Goal: Check status: Check status

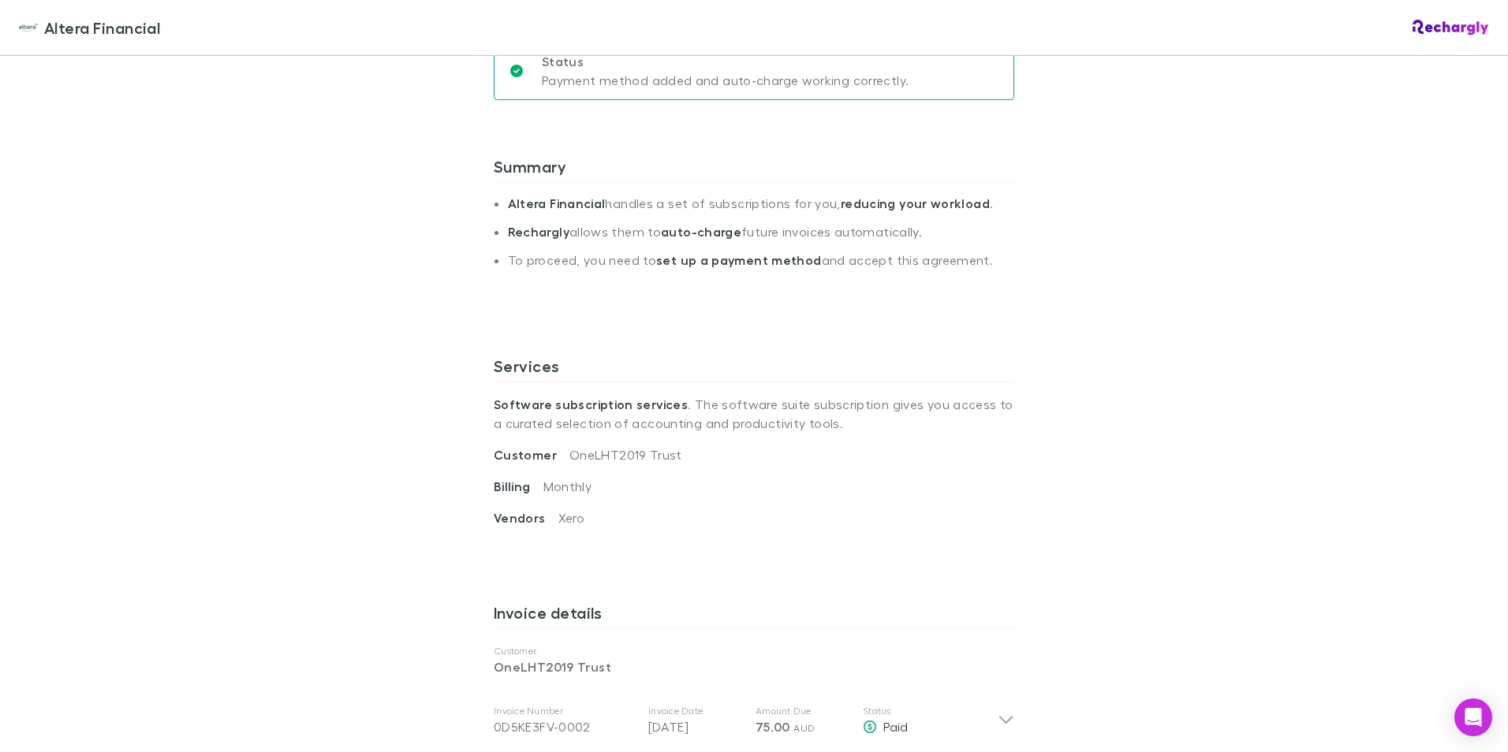
scroll to position [473, 0]
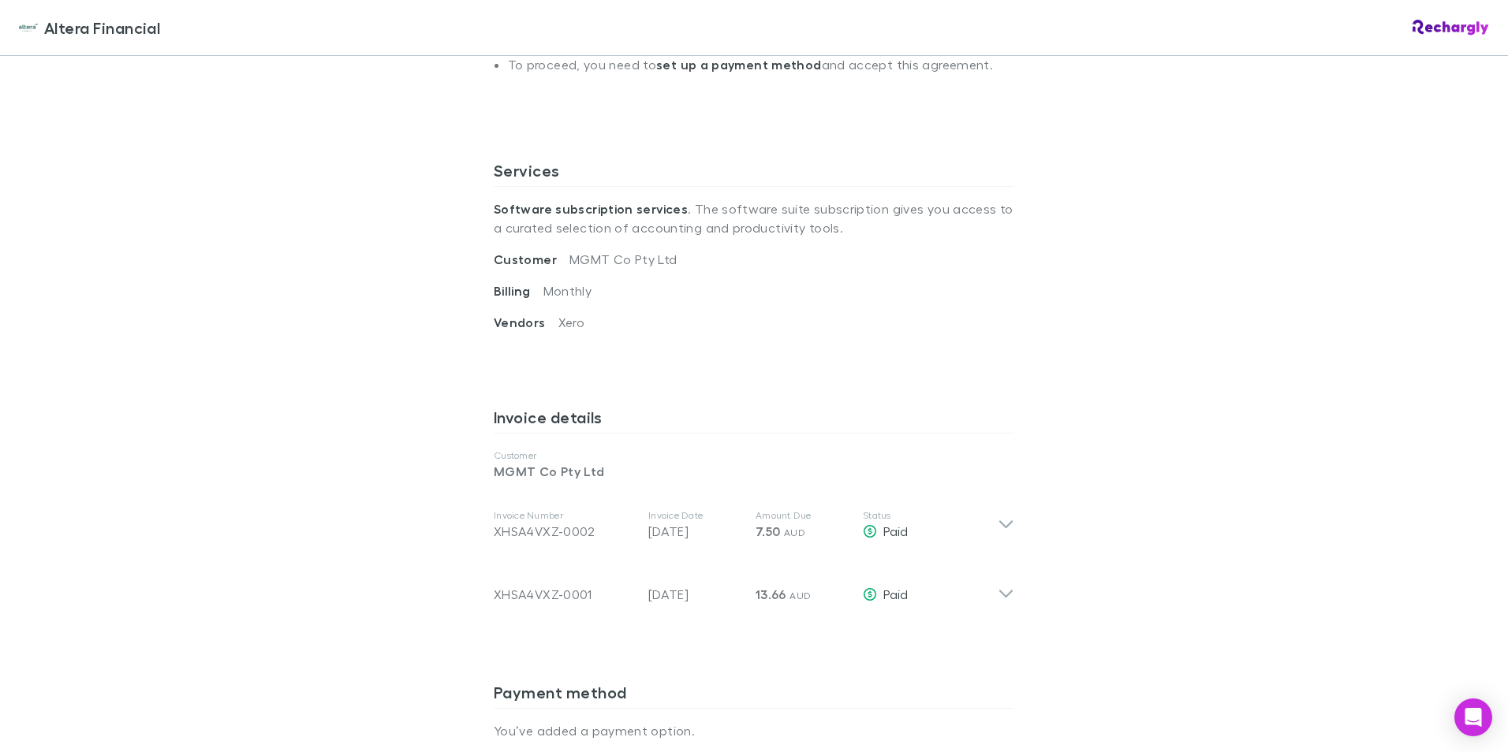
scroll to position [473, 0]
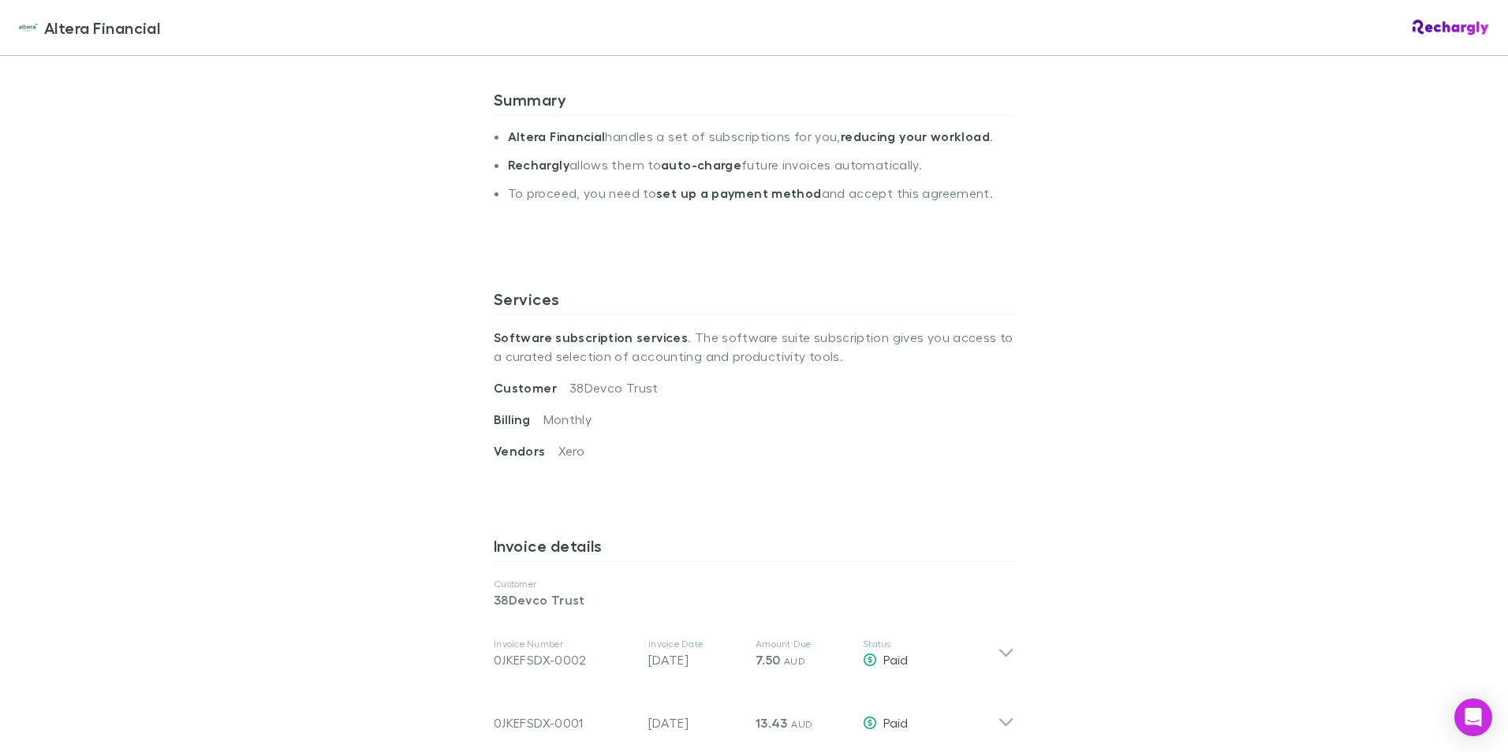
scroll to position [315, 0]
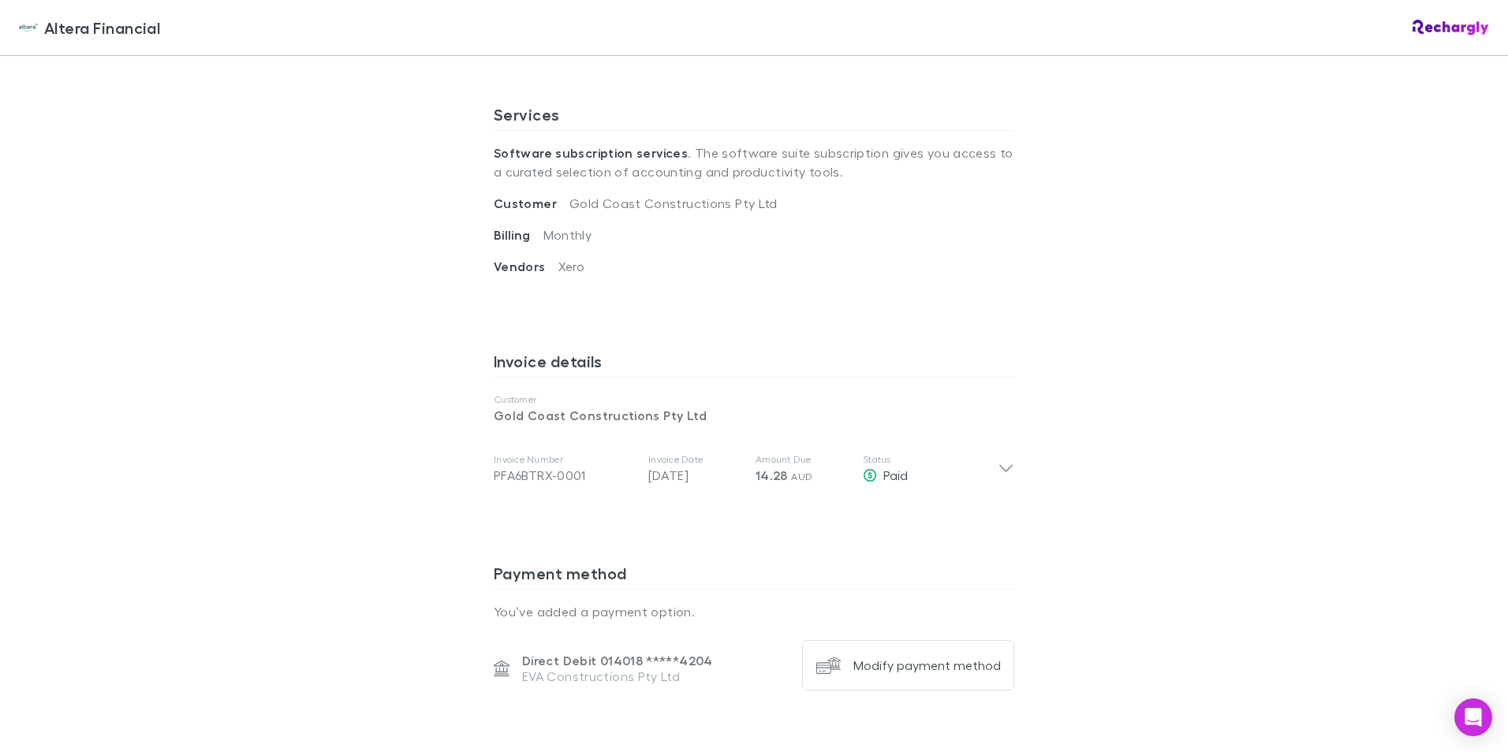
scroll to position [552, 0]
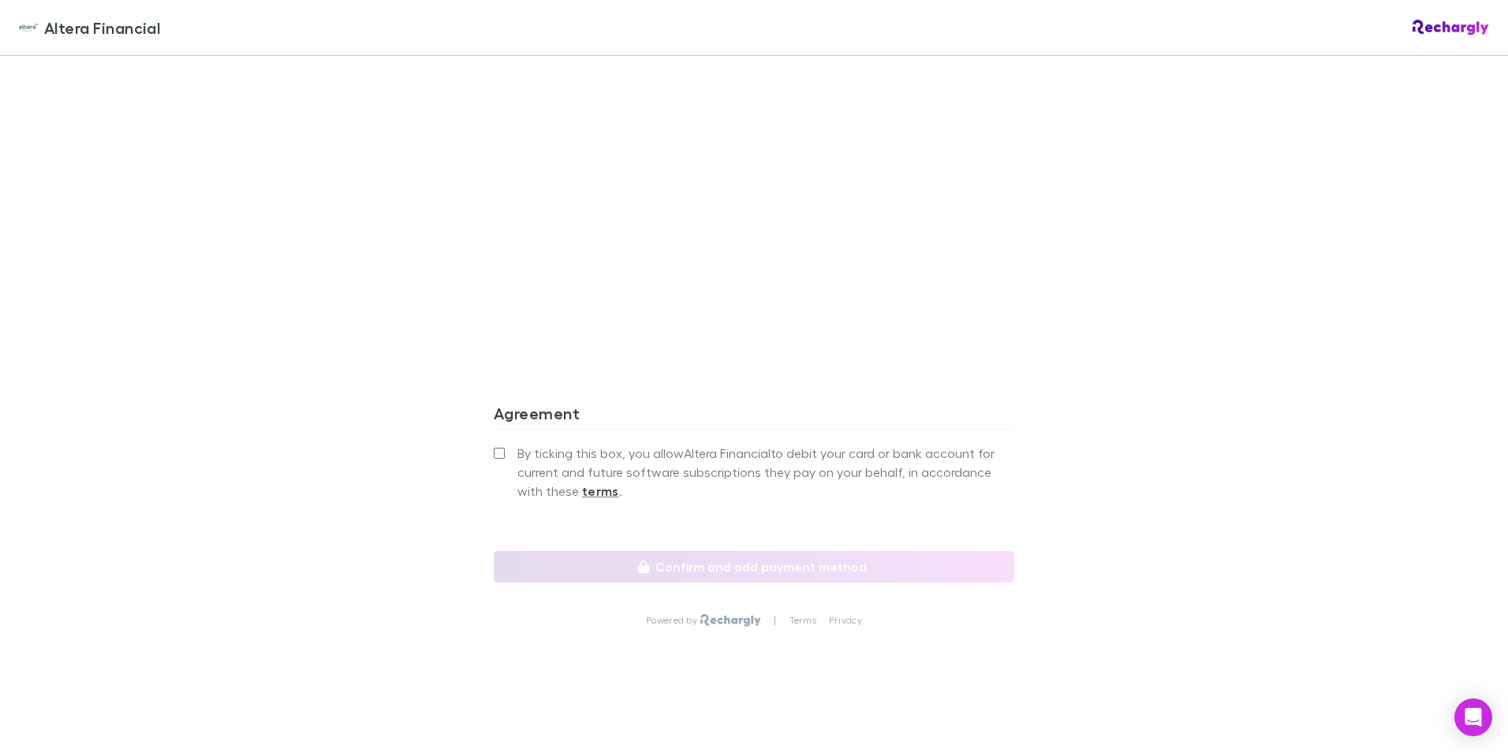
scroll to position [1255, 0]
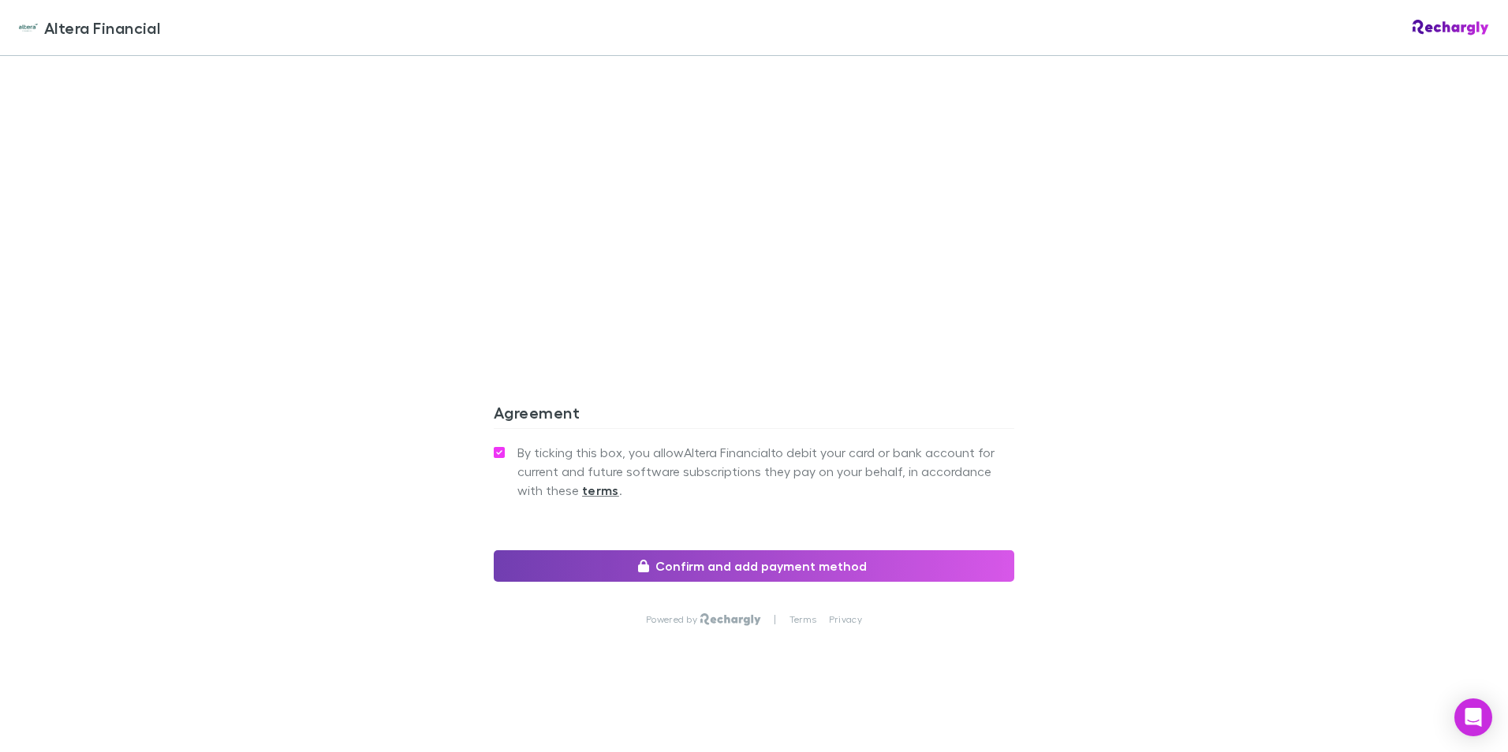
click at [720, 563] on button "Confirm and add payment method" at bounding box center [754, 567] width 521 height 32
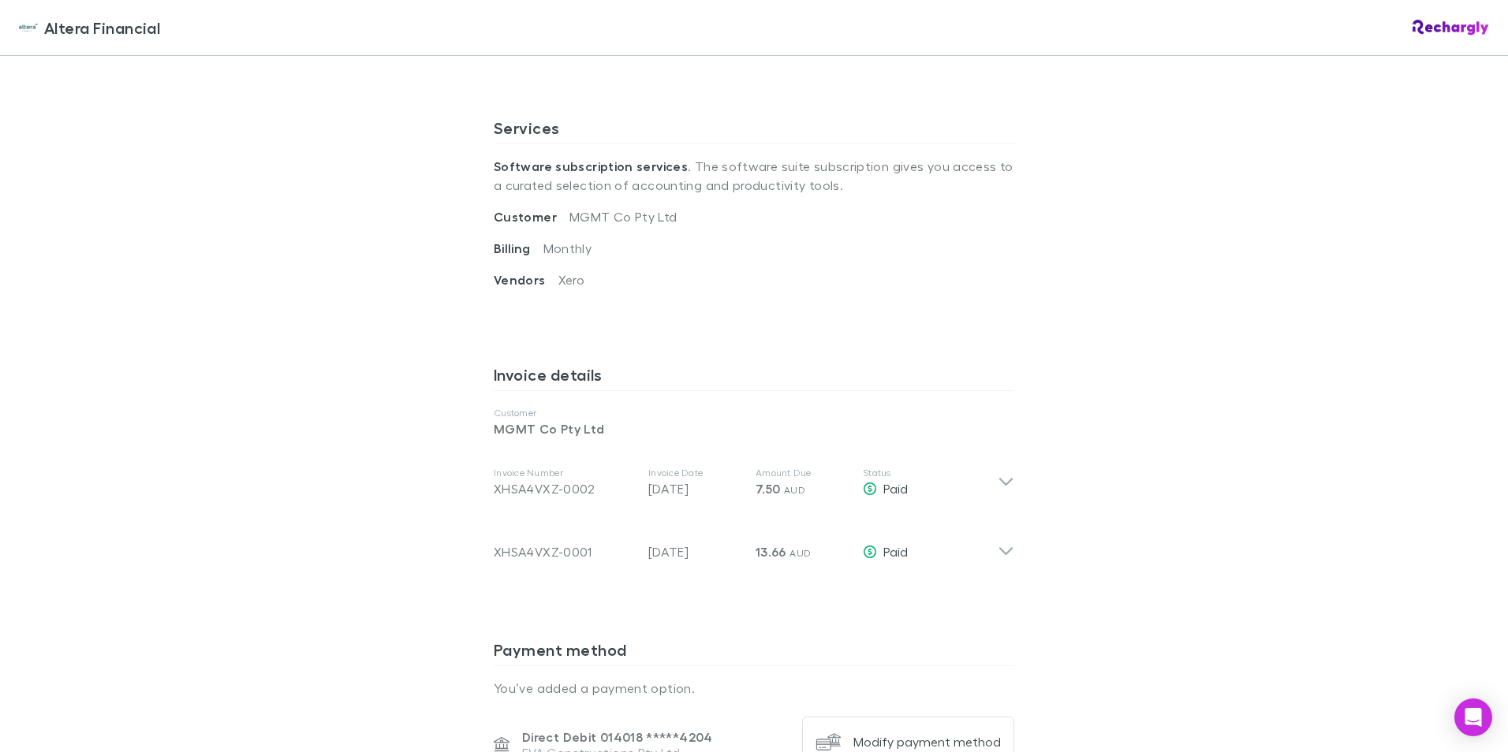
scroll to position [552, 0]
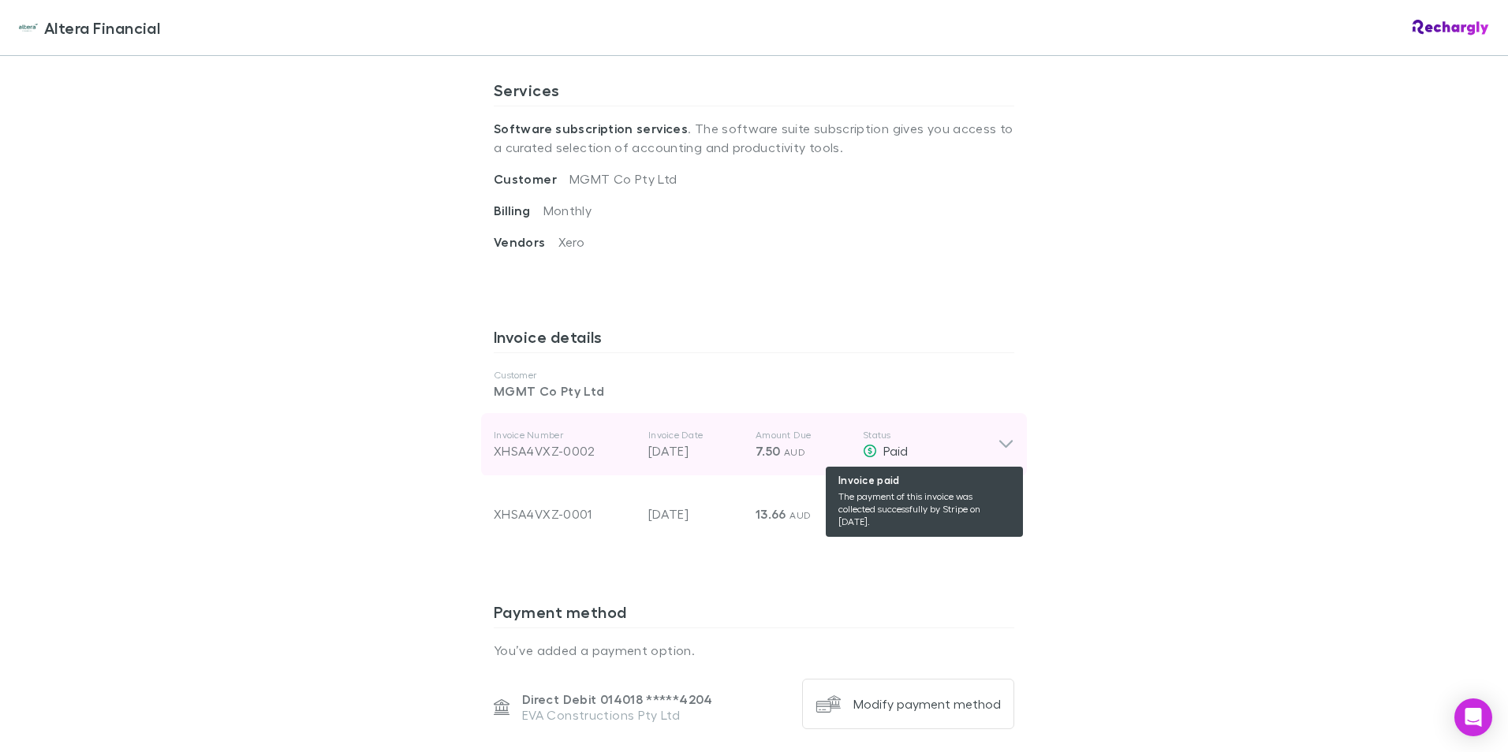
click at [925, 452] on div "Paid" at bounding box center [930, 451] width 135 height 19
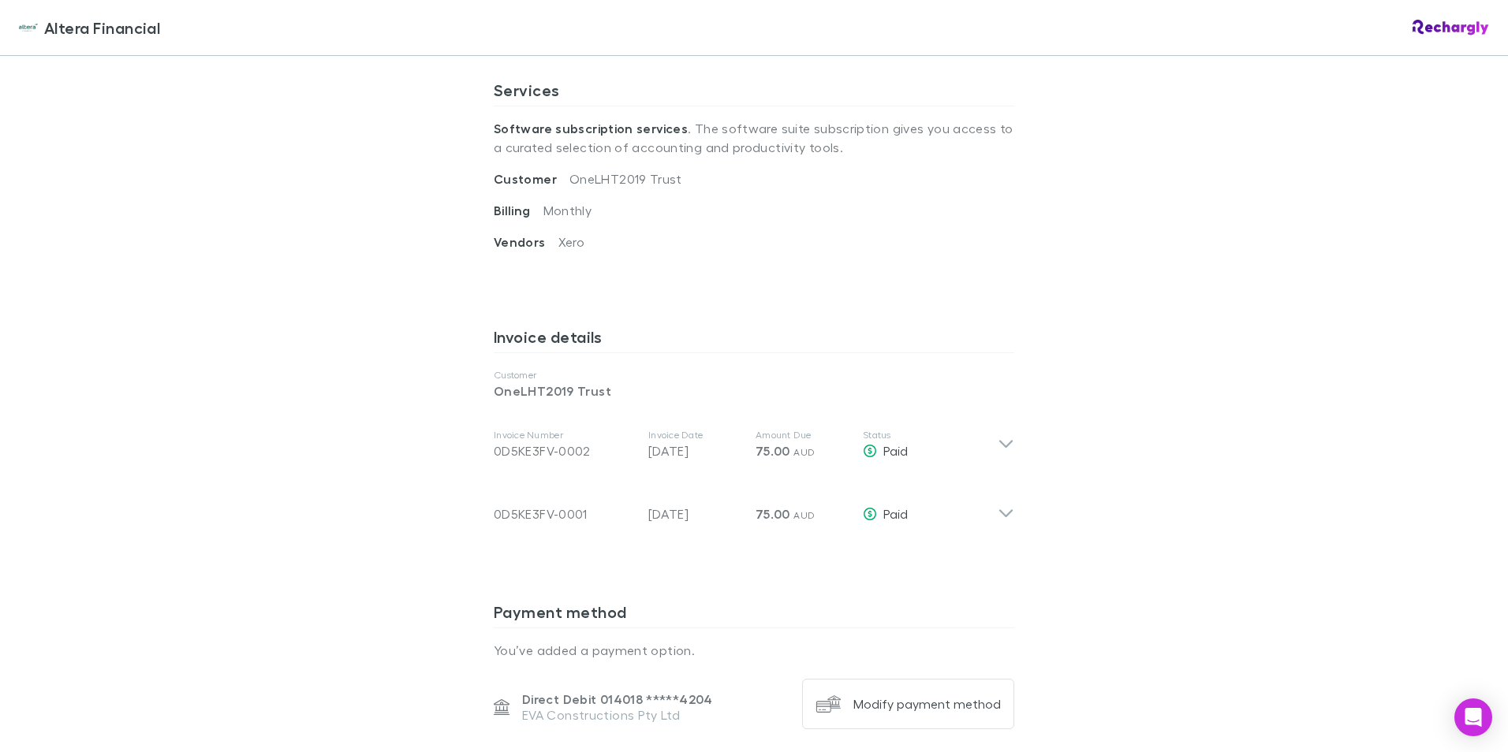
scroll to position [158, 0]
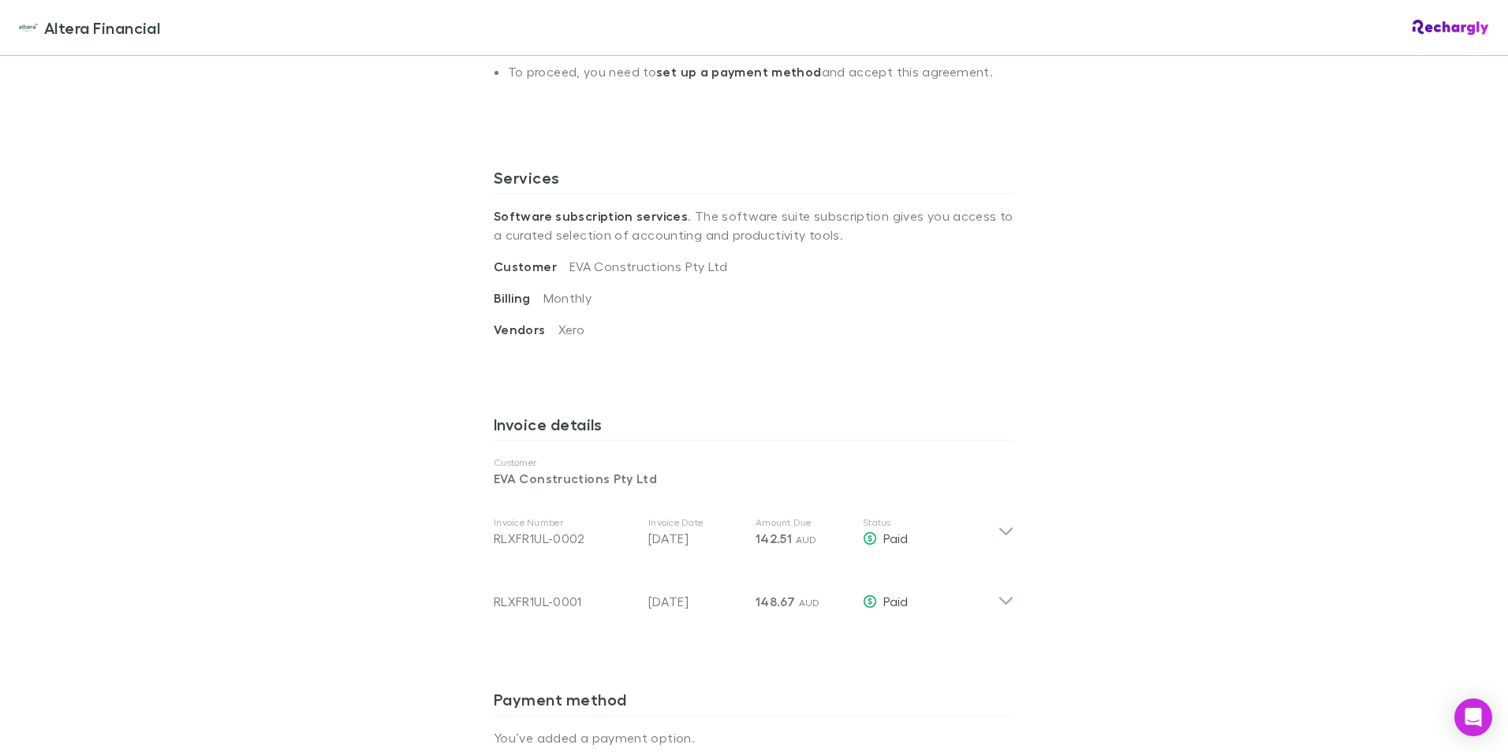
scroll to position [473, 0]
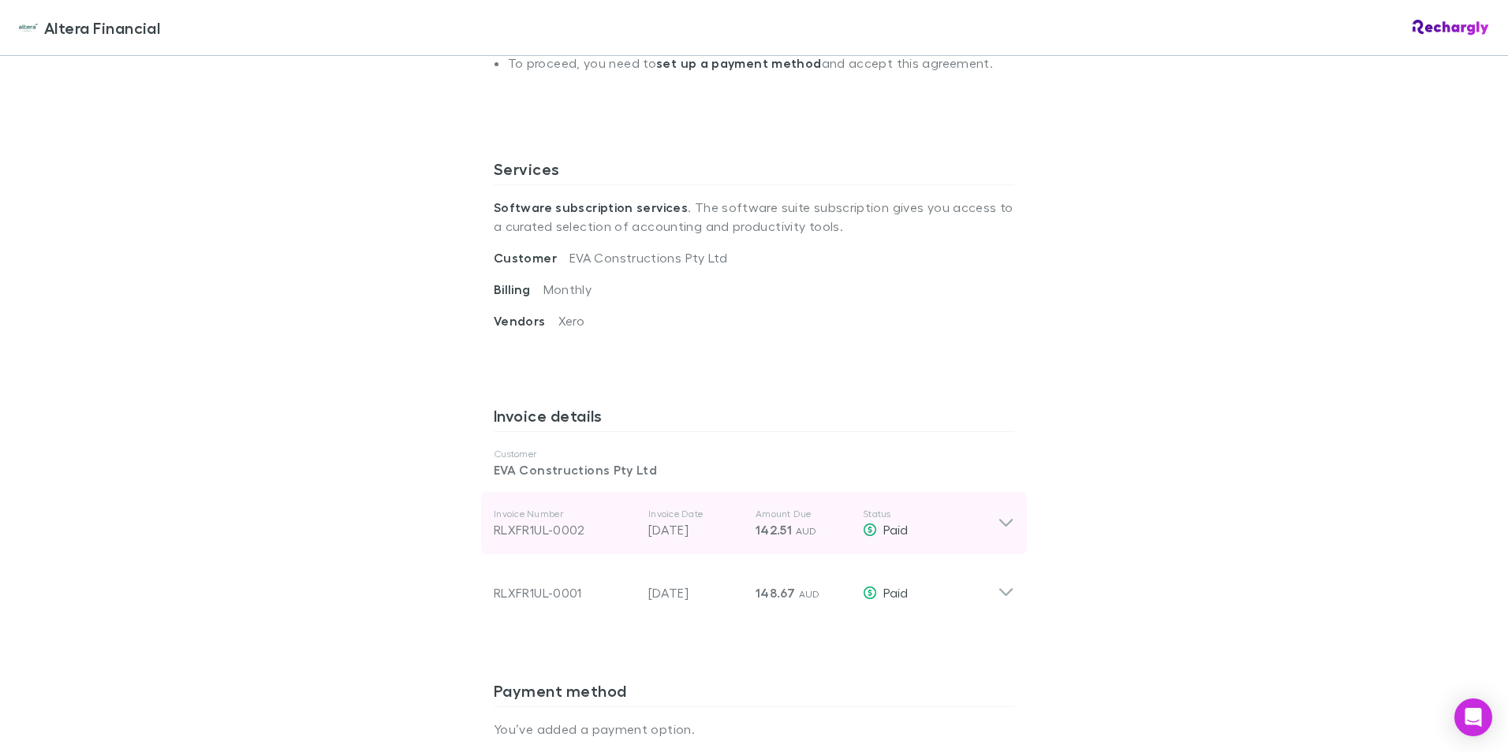
click at [1010, 520] on div "Invoice Number RLXFR1UL-0002 Invoice Date 15 Aug 2025 Amount Due 142.51 AUD Sta…" at bounding box center [754, 523] width 546 height 63
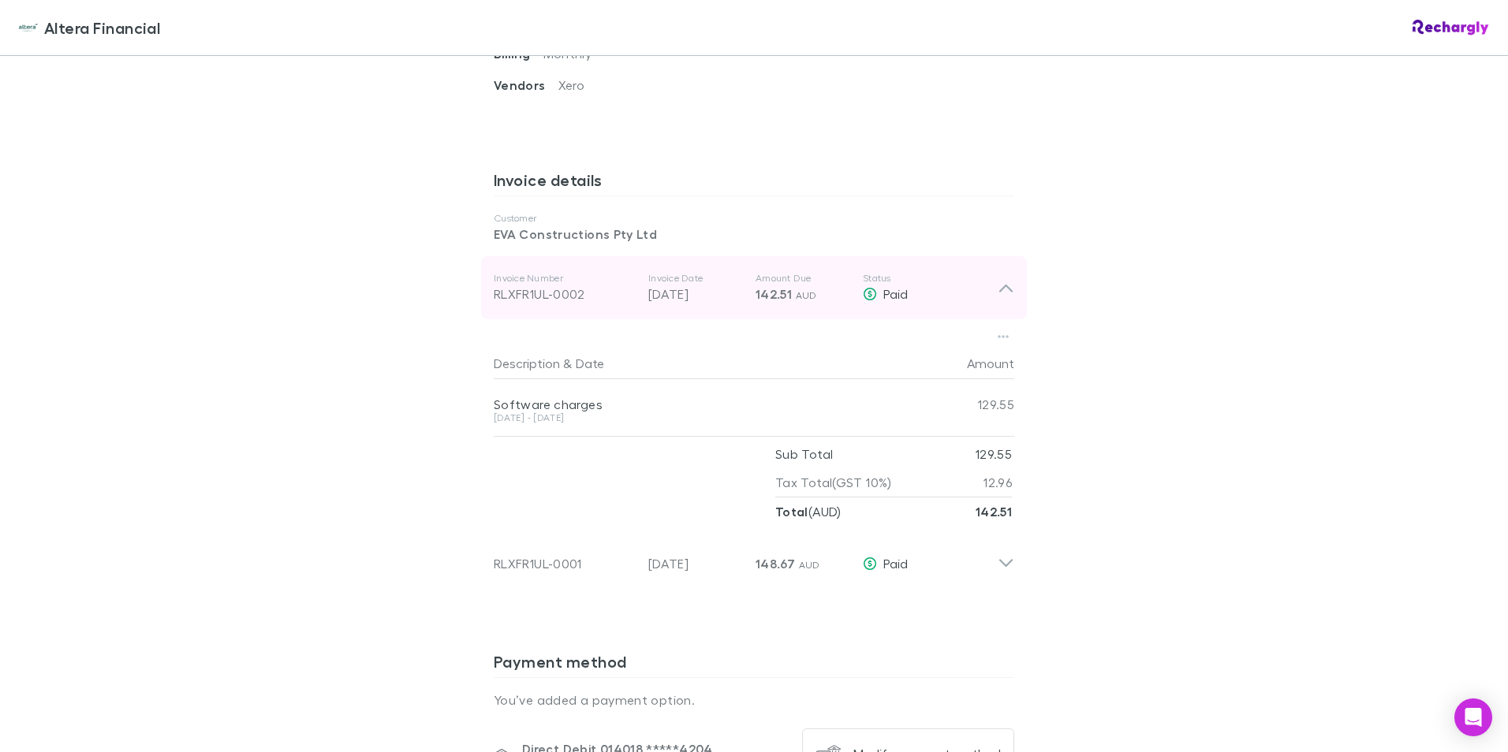
scroll to position [710, 0]
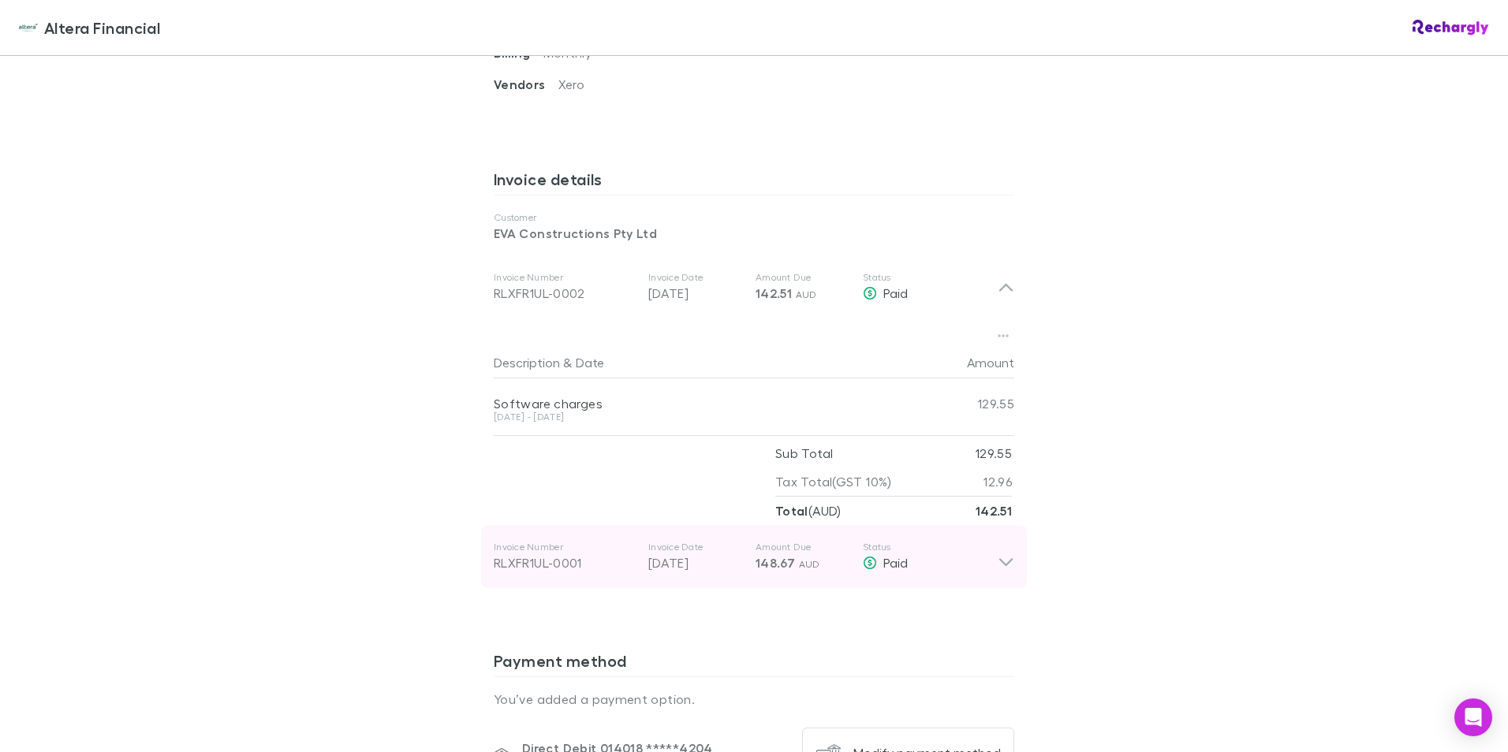
click at [999, 554] on icon at bounding box center [1006, 557] width 17 height 32
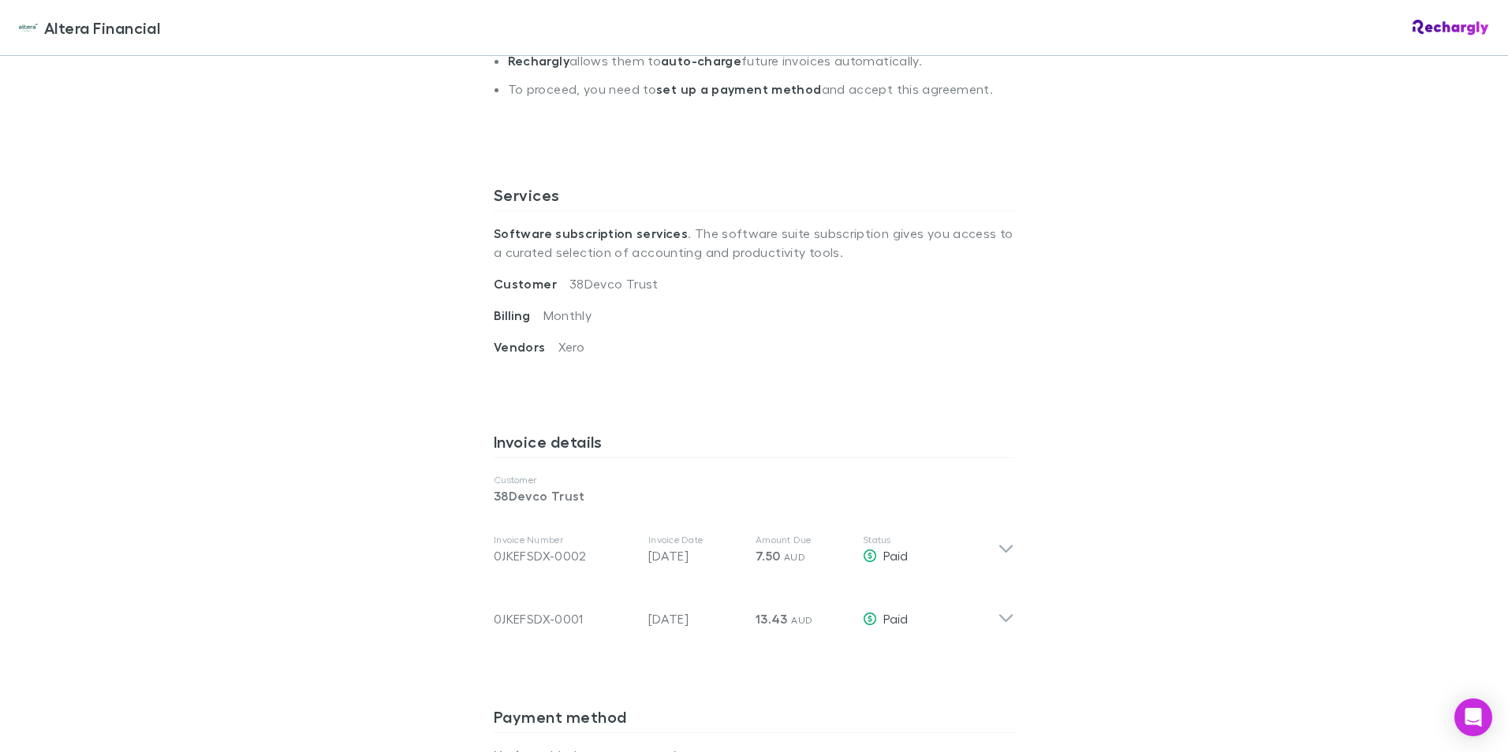
scroll to position [473, 0]
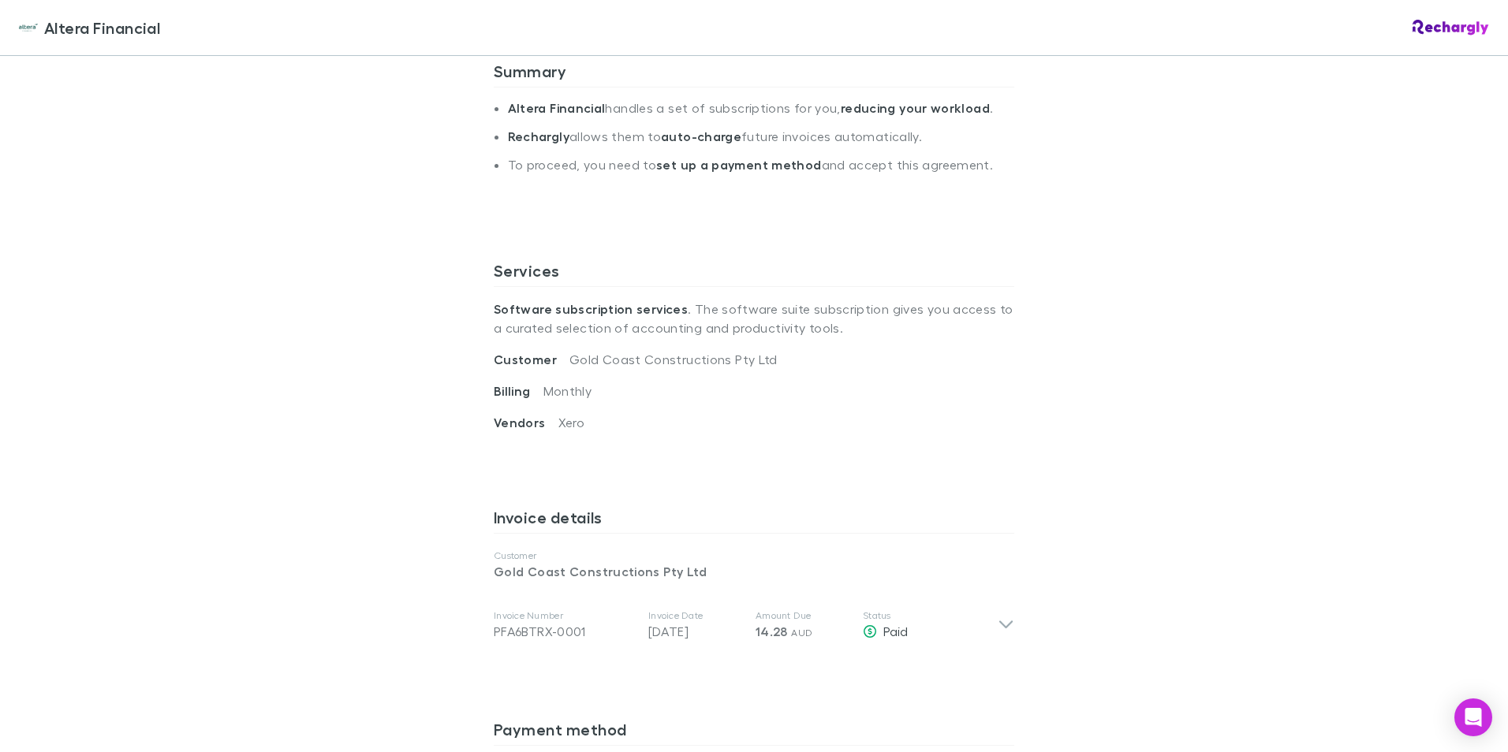
scroll to position [394, 0]
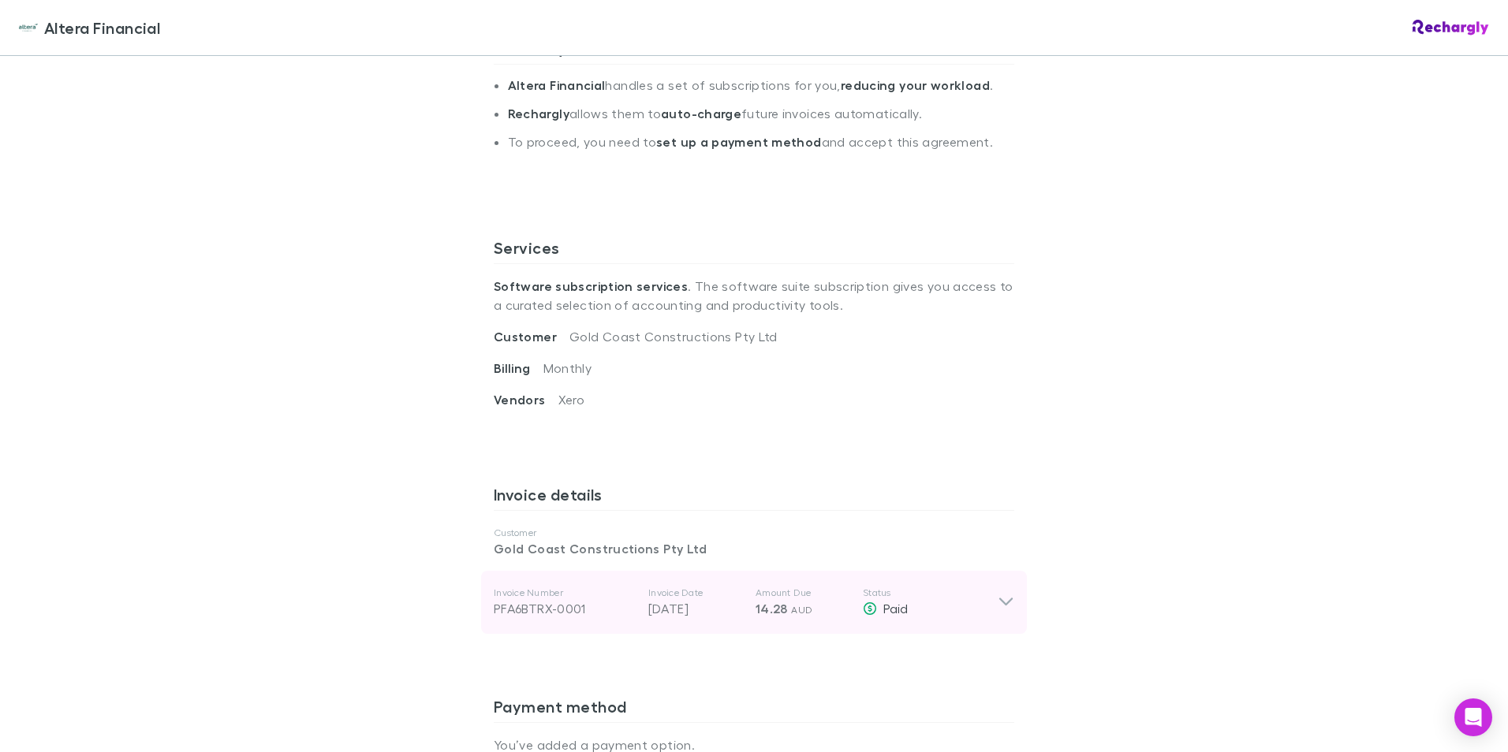
click at [970, 598] on p "Status" at bounding box center [930, 593] width 135 height 13
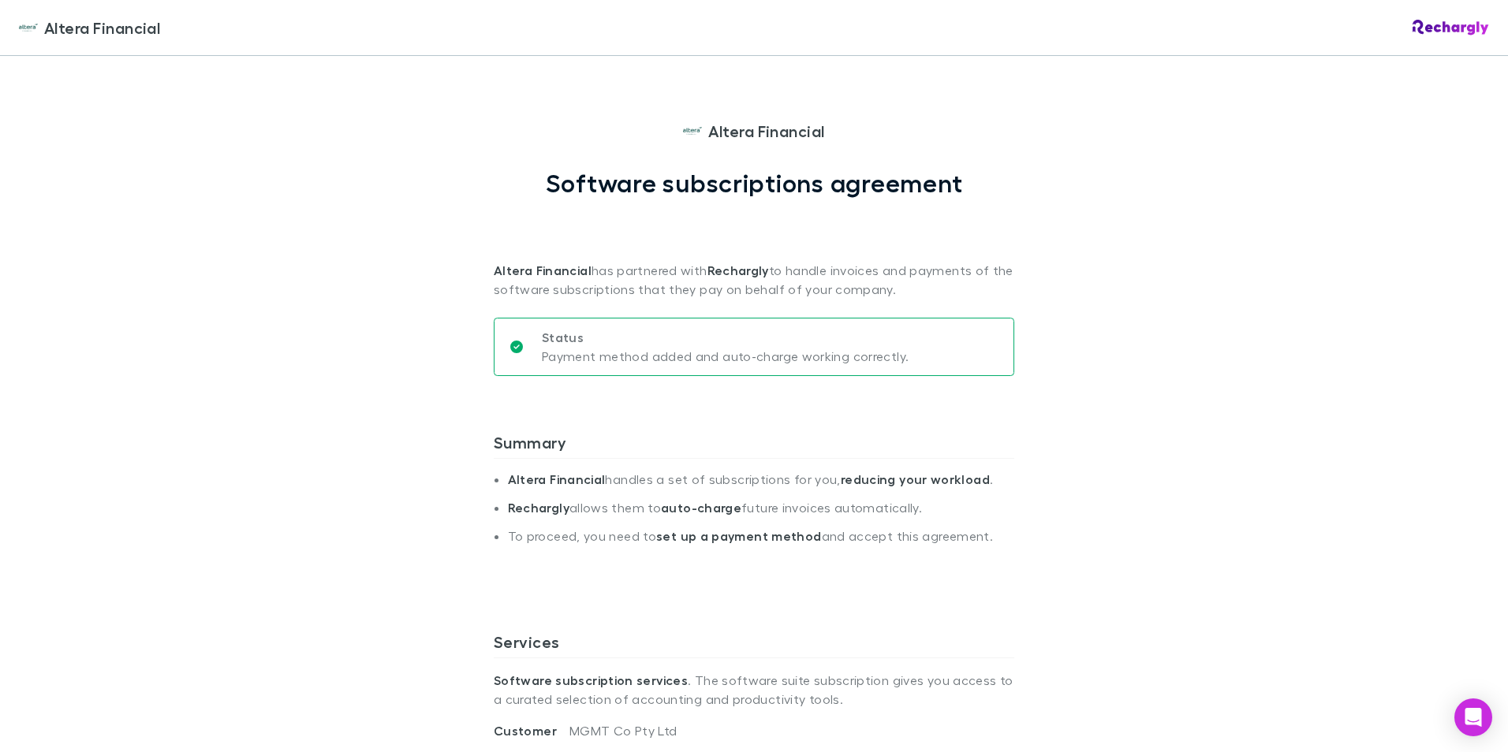
scroll to position [473, 0]
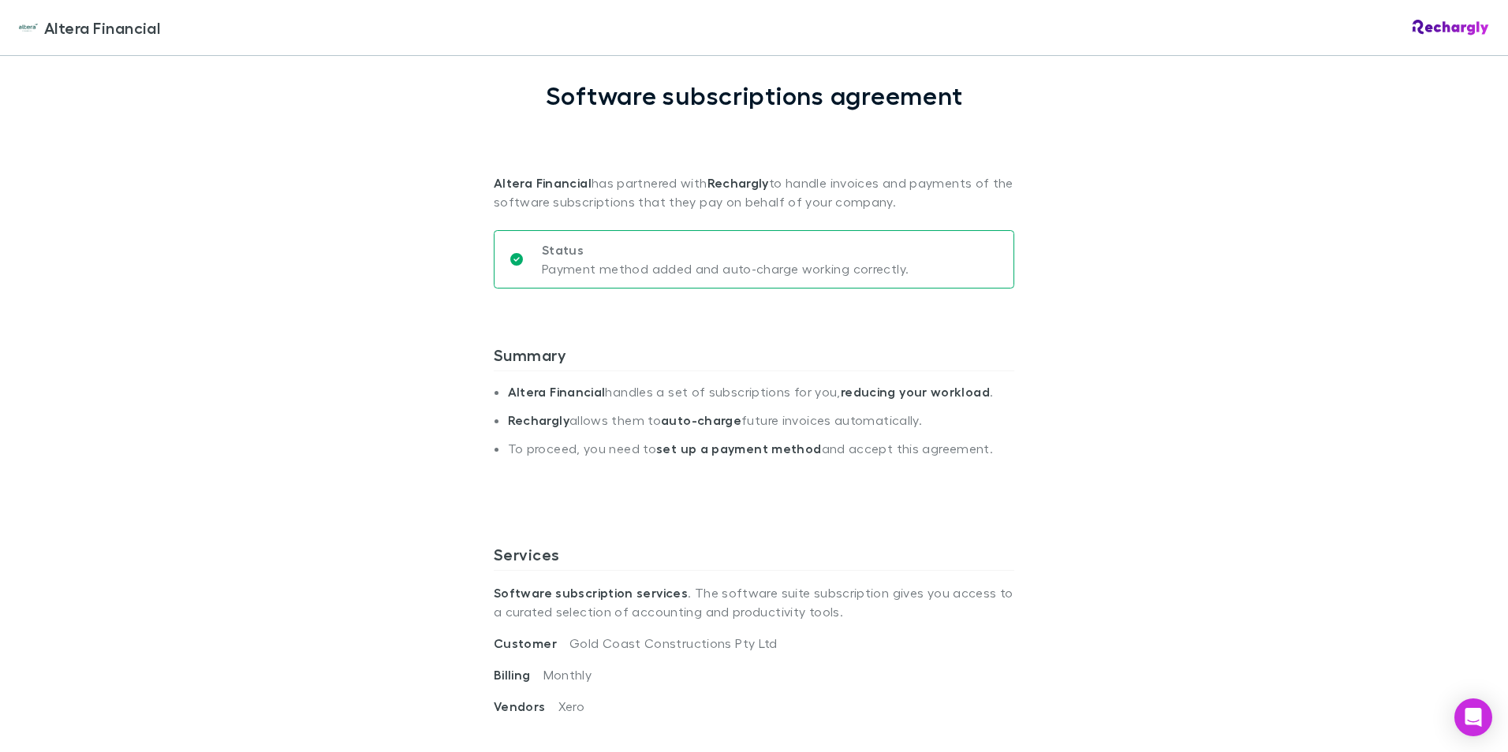
scroll to position [394, 0]
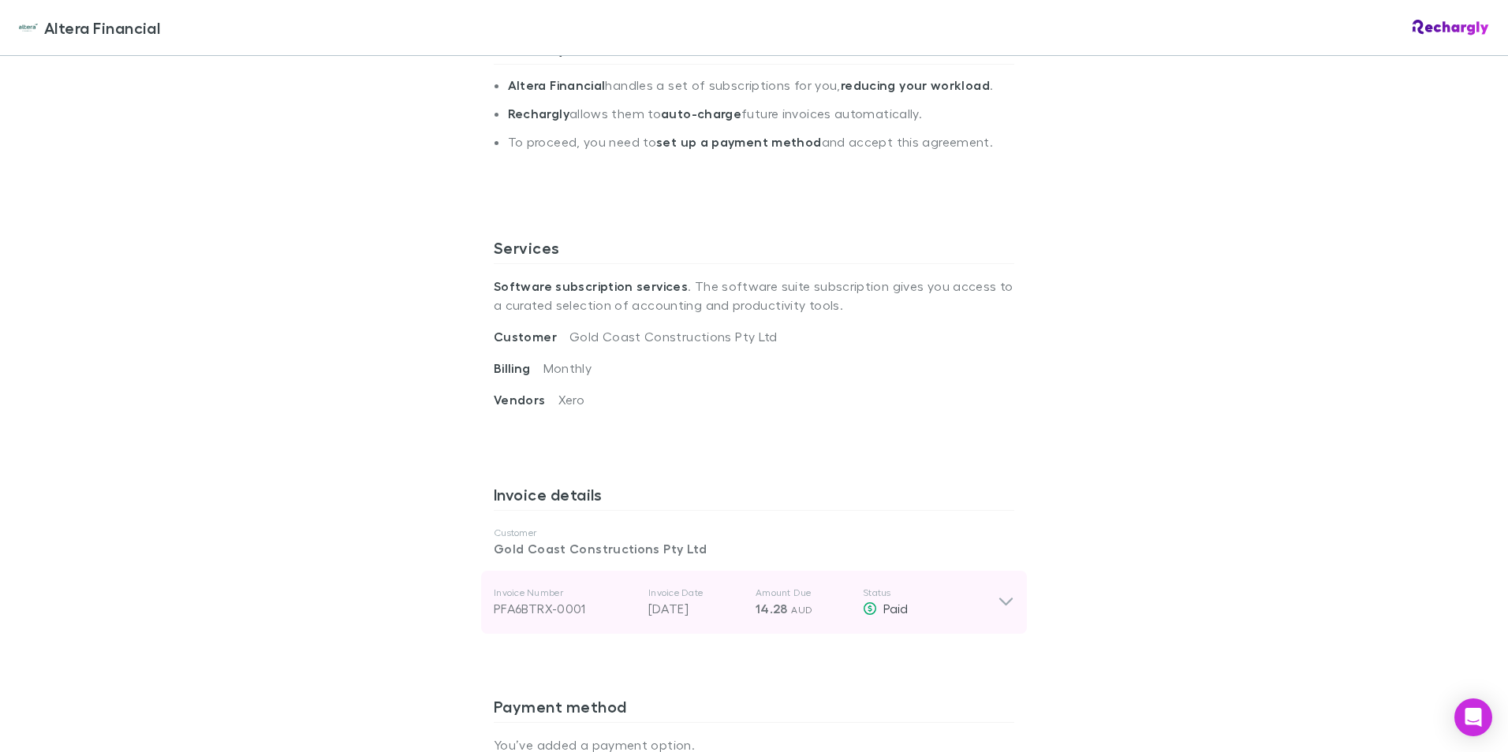
click at [976, 596] on p "Status" at bounding box center [930, 593] width 135 height 13
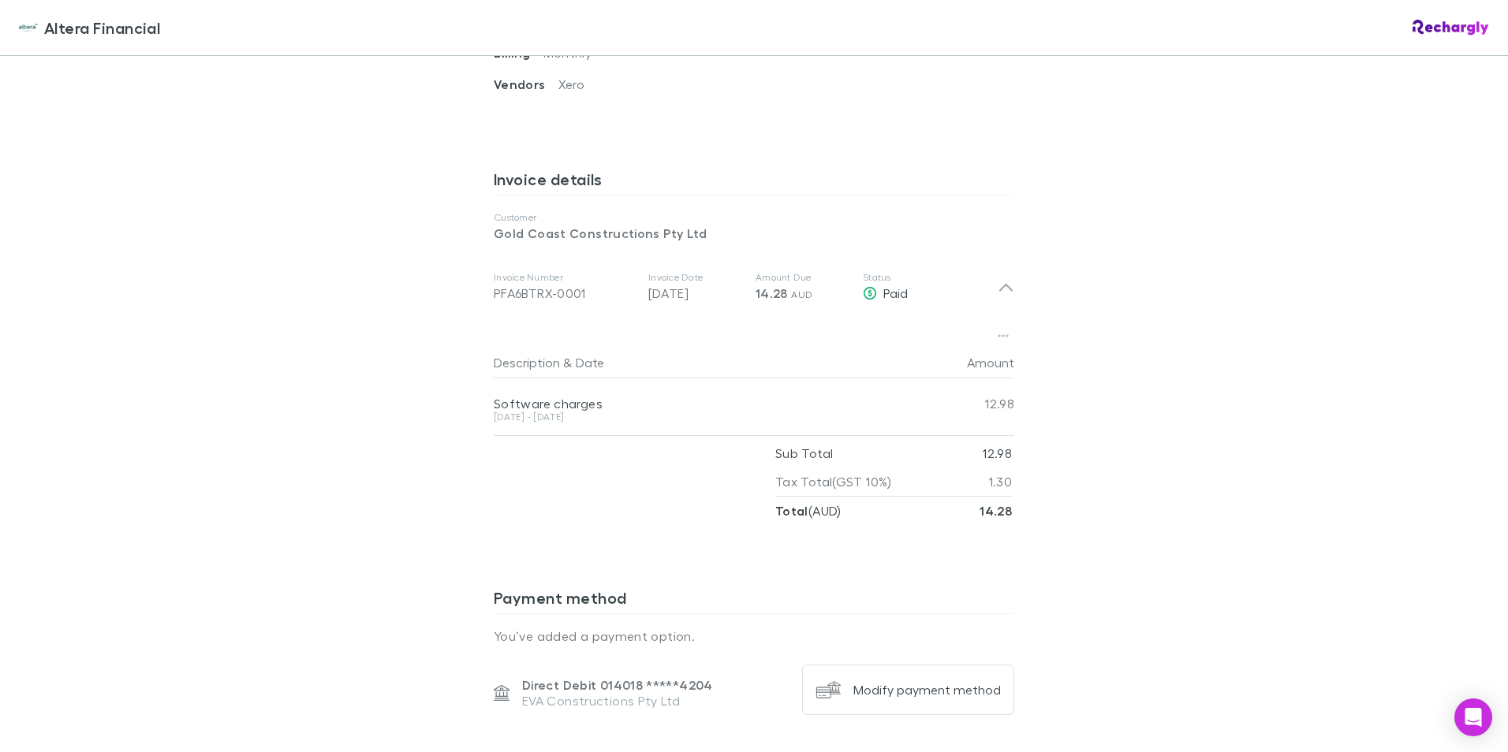
scroll to position [789, 0]
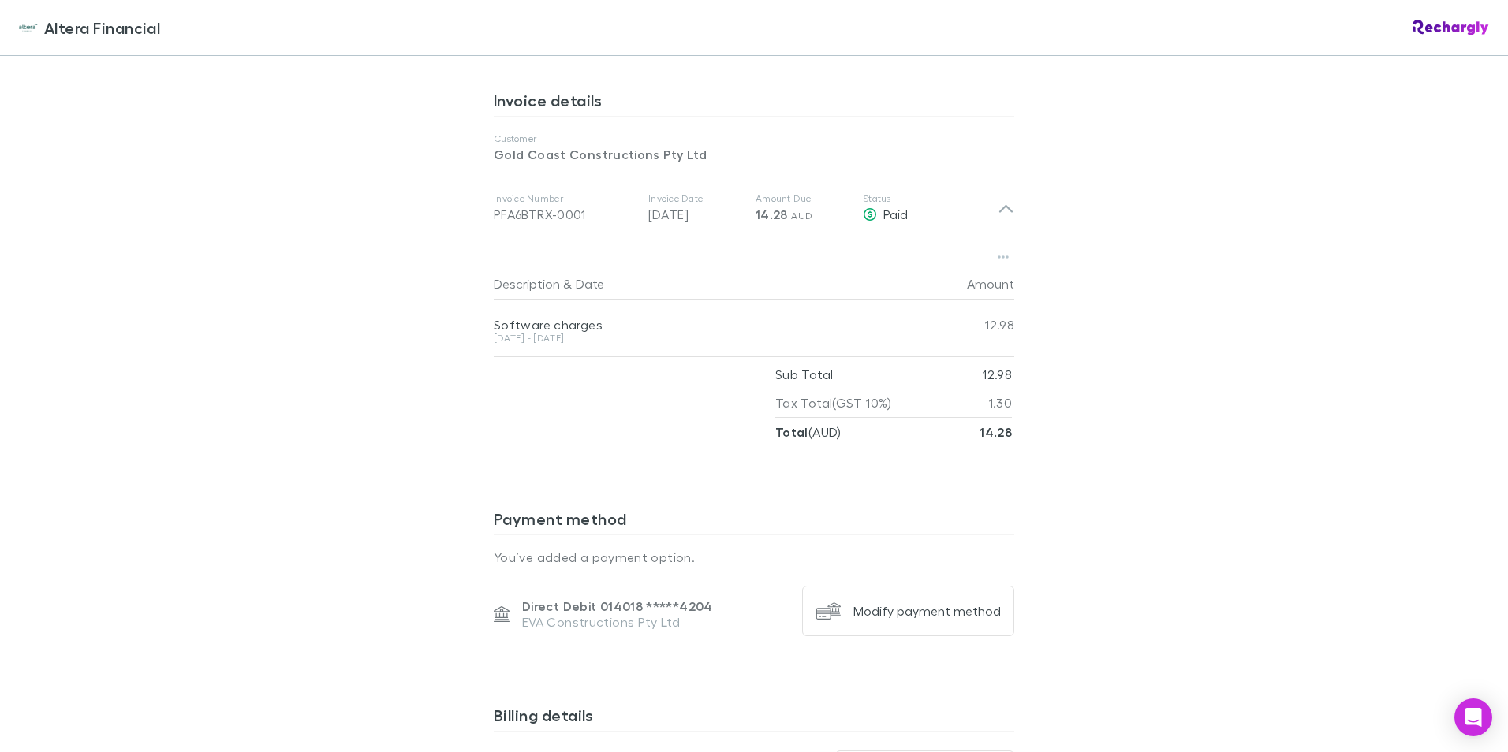
drag, startPoint x: 577, startPoint y: 339, endPoint x: 487, endPoint y: 339, distance: 89.9
click at [494, 339] on div "[DATE] - [DATE]" at bounding box center [707, 338] width 426 height 9
copy div "[DATE] - [DATE]"
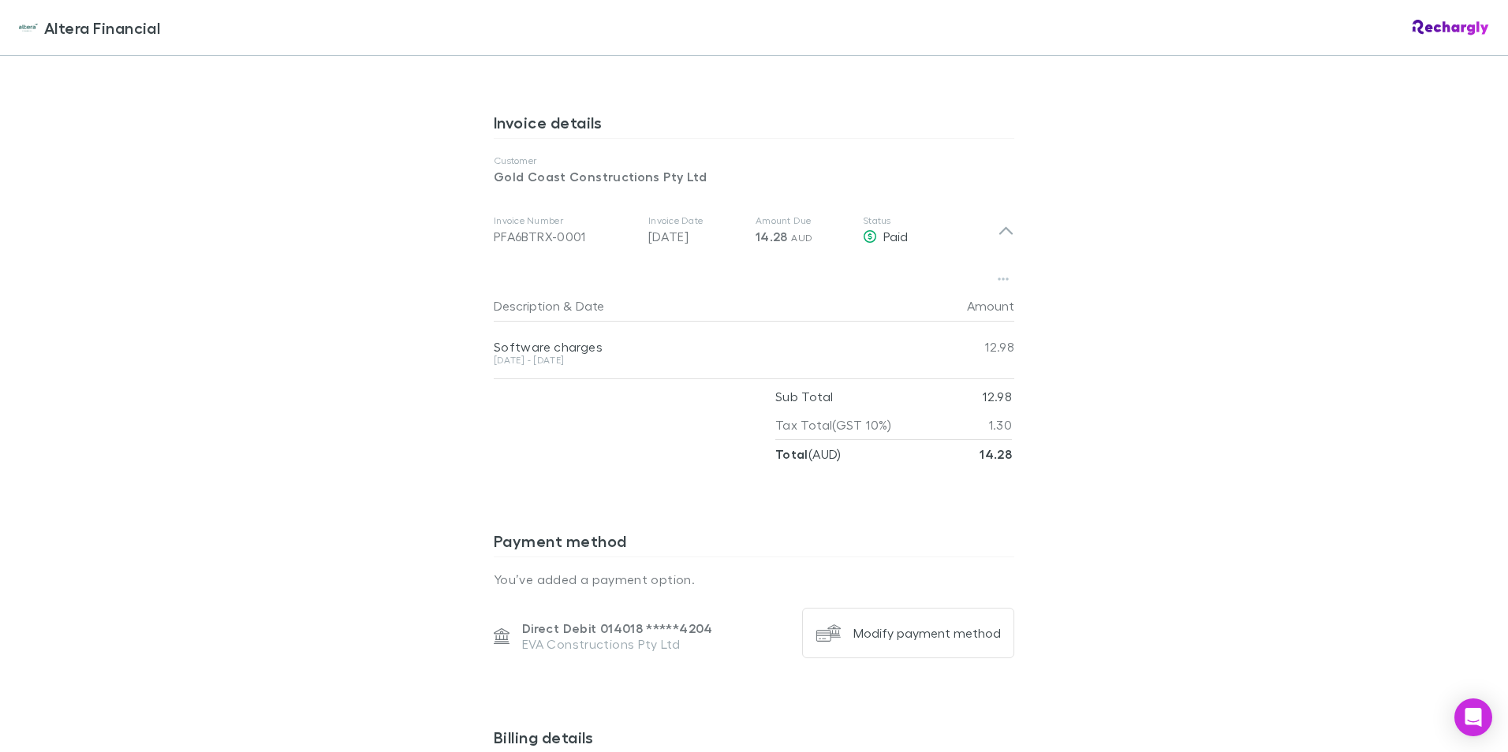
scroll to position [744, 0]
